Goal: Browse casually: Explore the website without a specific task or goal

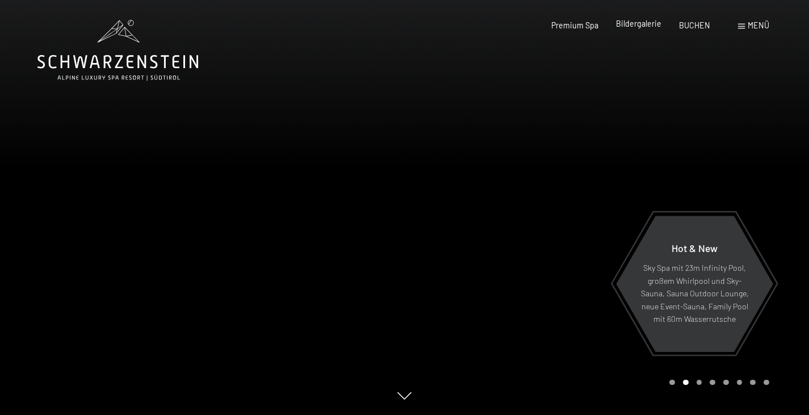
click at [641, 21] on span "Bildergalerie" at bounding box center [638, 24] width 45 height 10
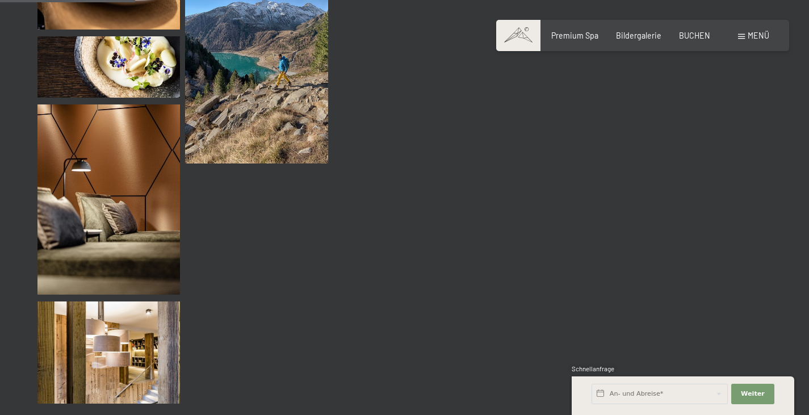
scroll to position [1908, 0]
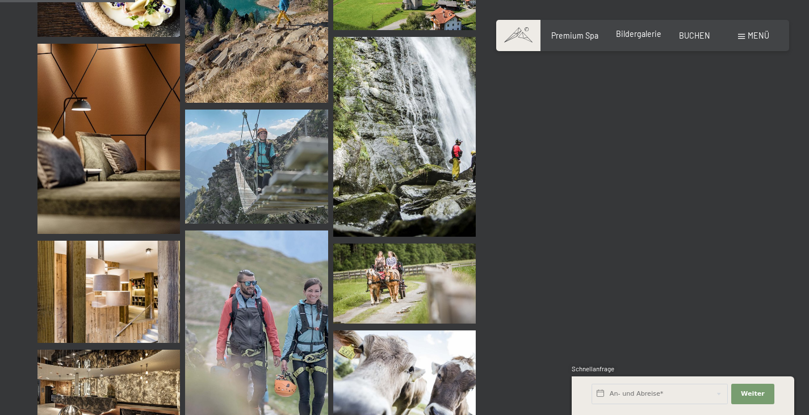
click at [640, 31] on span "Bildergalerie" at bounding box center [638, 34] width 45 height 10
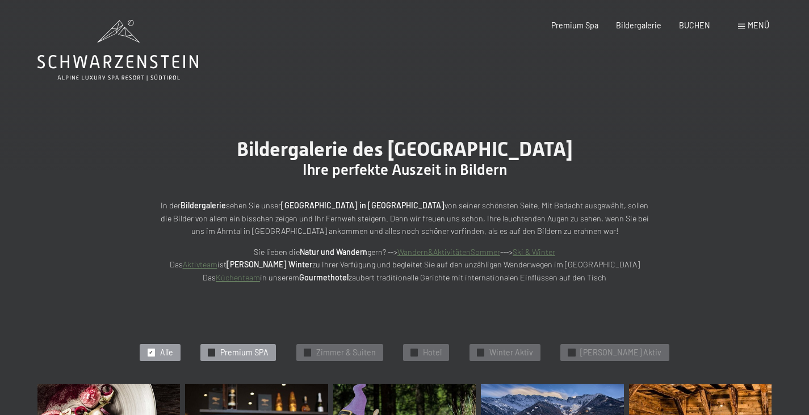
click at [258, 352] on span "Premium SPA" at bounding box center [244, 352] width 48 height 11
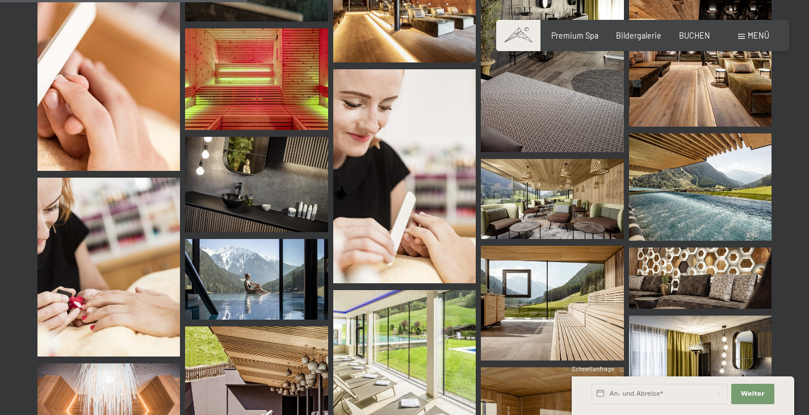
scroll to position [666, 0]
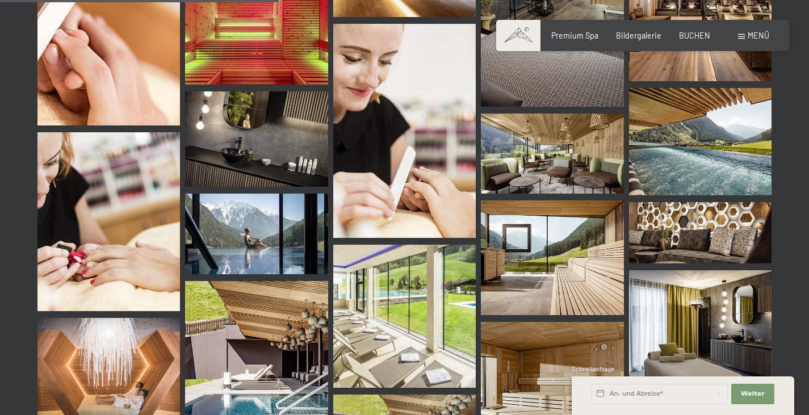
click at [722, 177] on img at bounding box center [700, 141] width 143 height 107
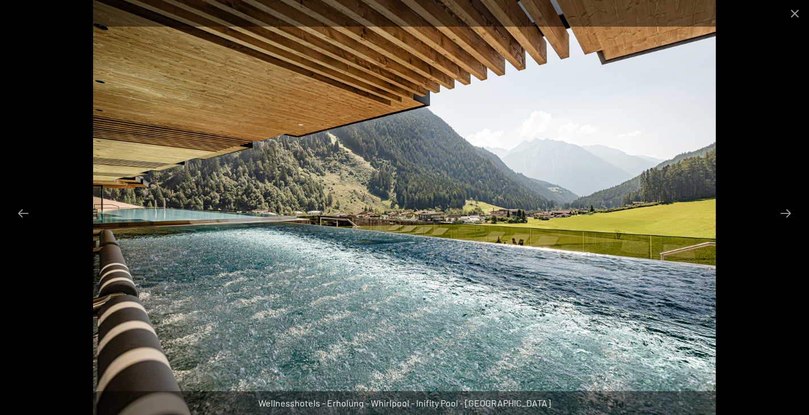
scroll to position [1022, 0]
click at [798, 14] on button "Close gallery" at bounding box center [795, 13] width 28 height 27
